Goal: Task Accomplishment & Management: Manage account settings

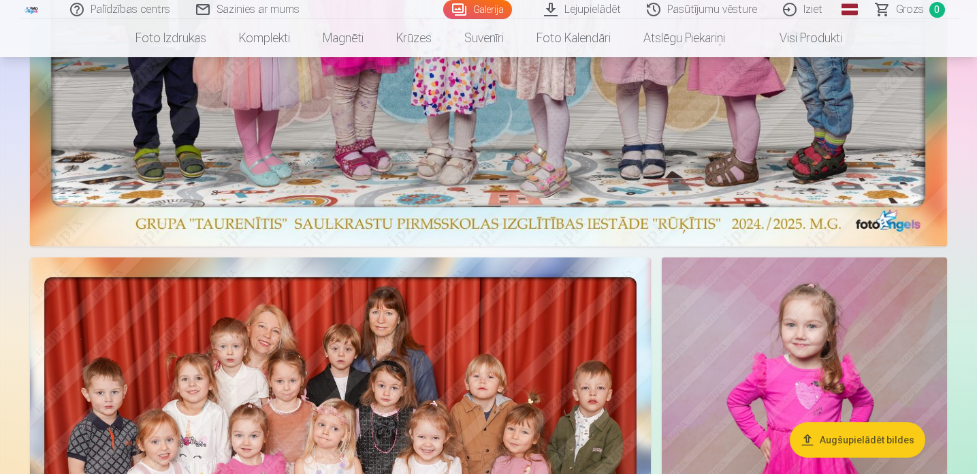
scroll to position [526, 0]
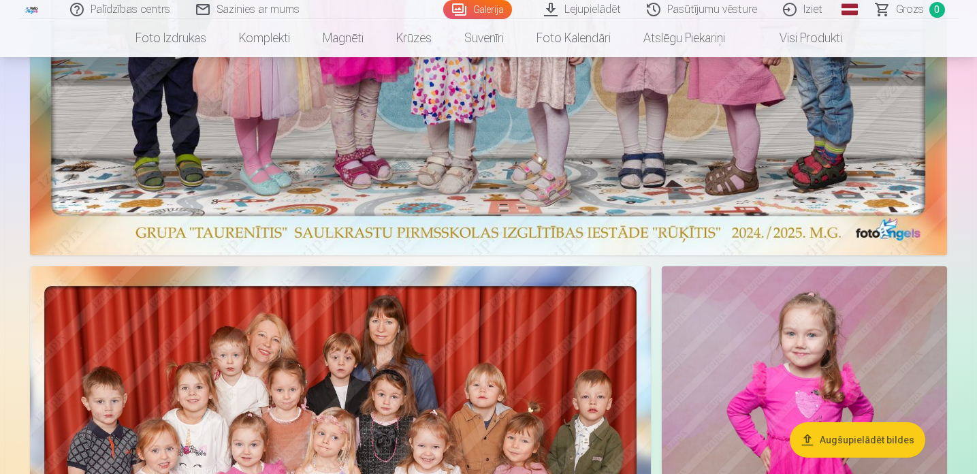
click at [479, 8] on link "Galerija" at bounding box center [477, 9] width 69 height 19
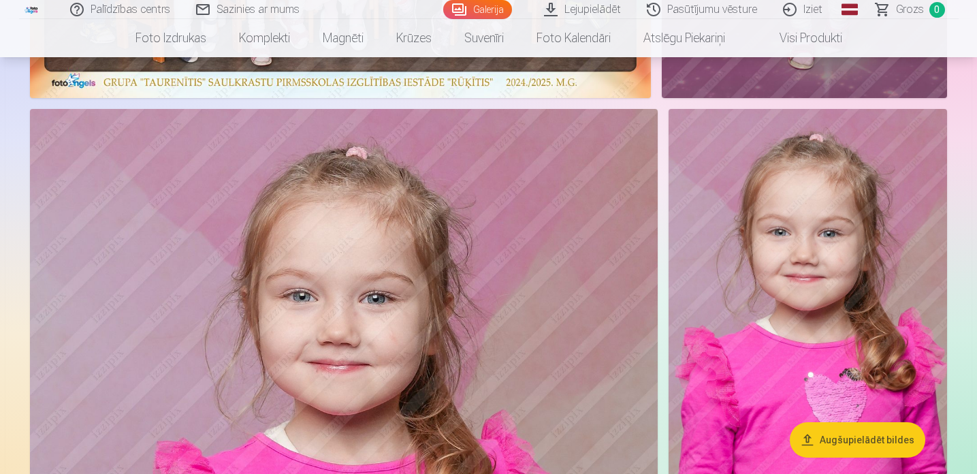
scroll to position [1111, 0]
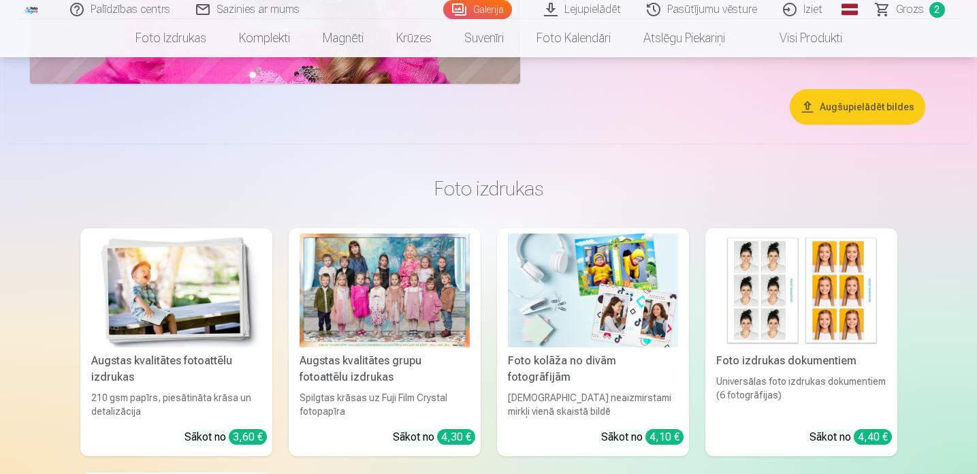
scroll to position [9776, 0]
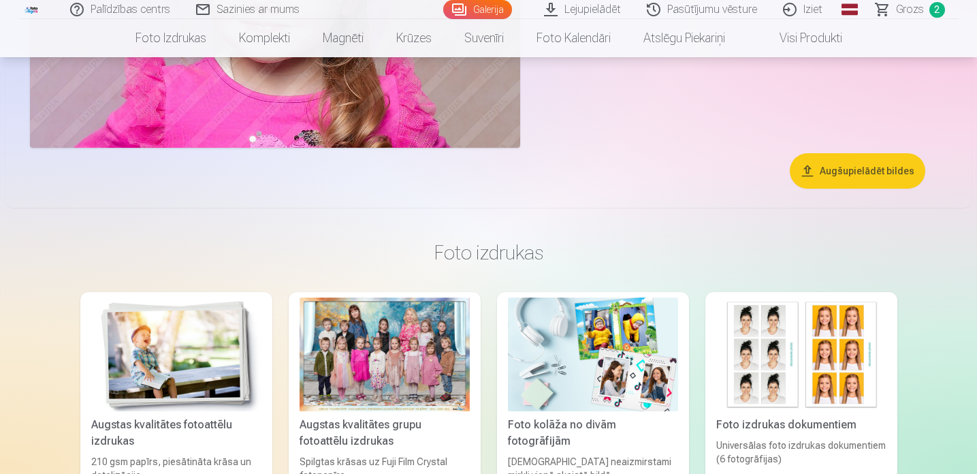
click at [807, 14] on link "Iziet" at bounding box center [803, 9] width 65 height 19
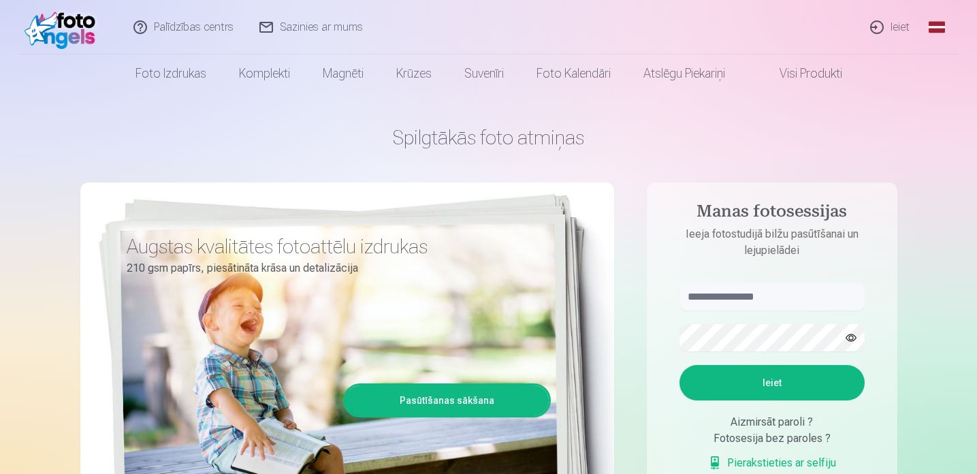
click at [892, 25] on link "Ieiet" at bounding box center [890, 27] width 65 height 54
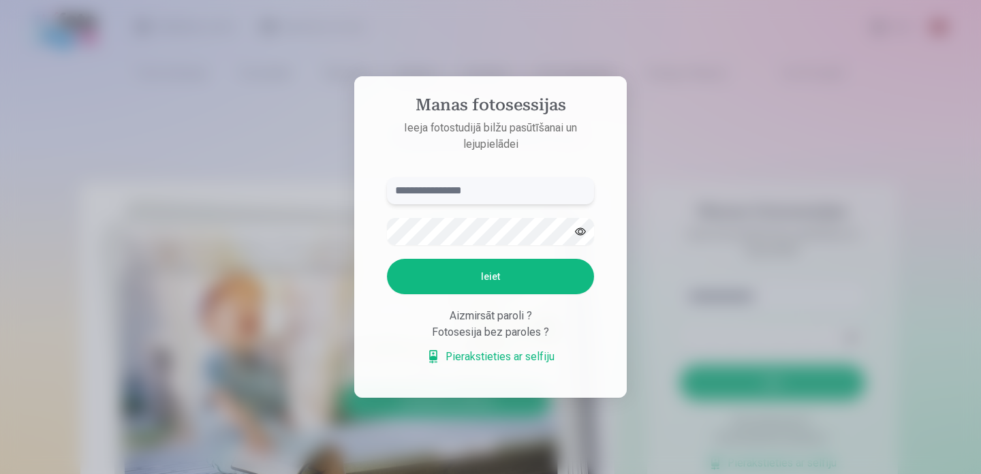
click at [459, 191] on input "text" at bounding box center [490, 190] width 207 height 27
type input "**********"
click at [492, 279] on button "Ieiet" at bounding box center [490, 276] width 207 height 35
